Goal: Find specific page/section: Find specific page/section

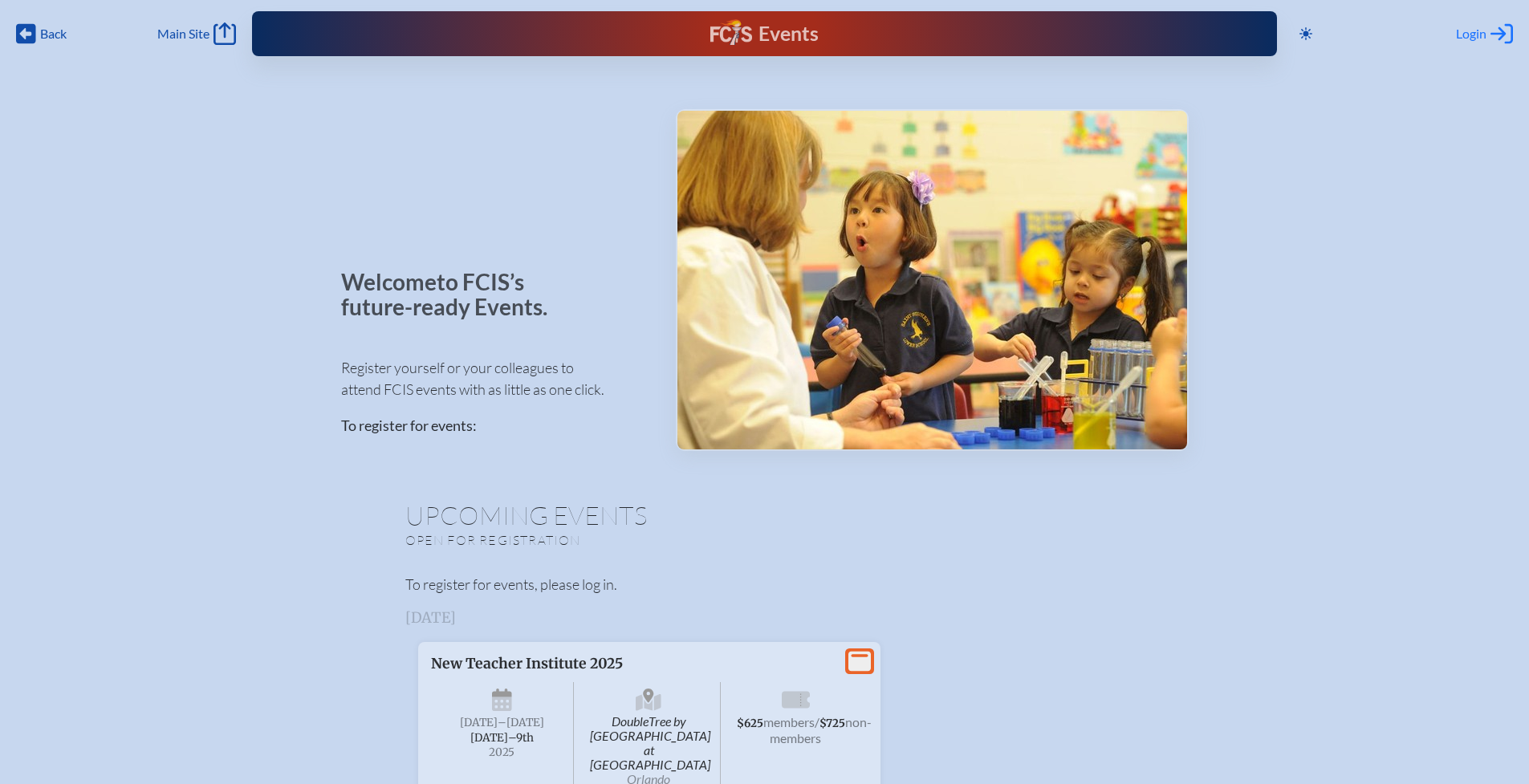
click at [1470, 33] on span "Login" at bounding box center [1470, 33] width 30 height 16
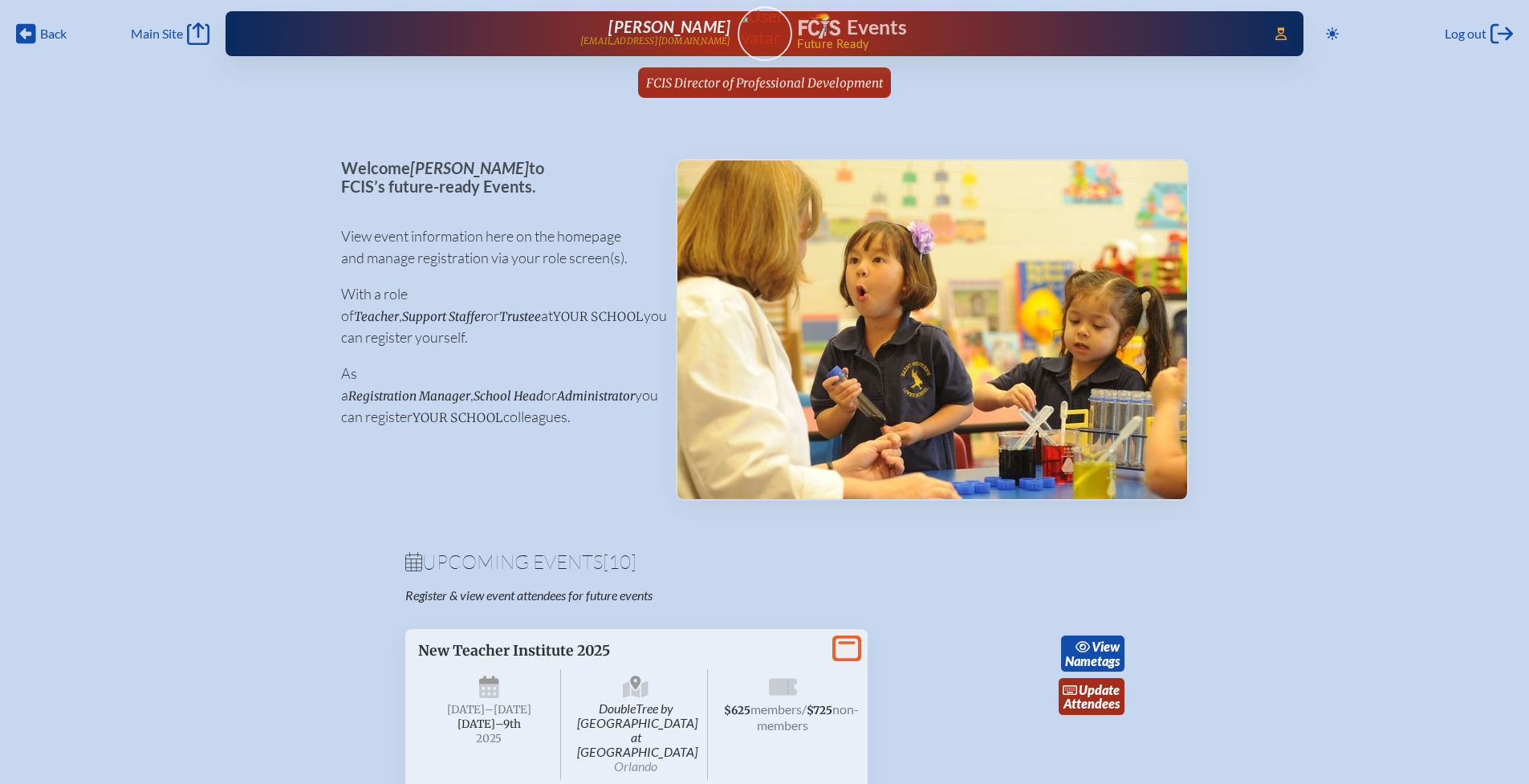
click at [755, 79] on span "FCIS Director of Professional Development" at bounding box center [764, 83] width 236 height 16
